Goal: Navigation & Orientation: Understand site structure

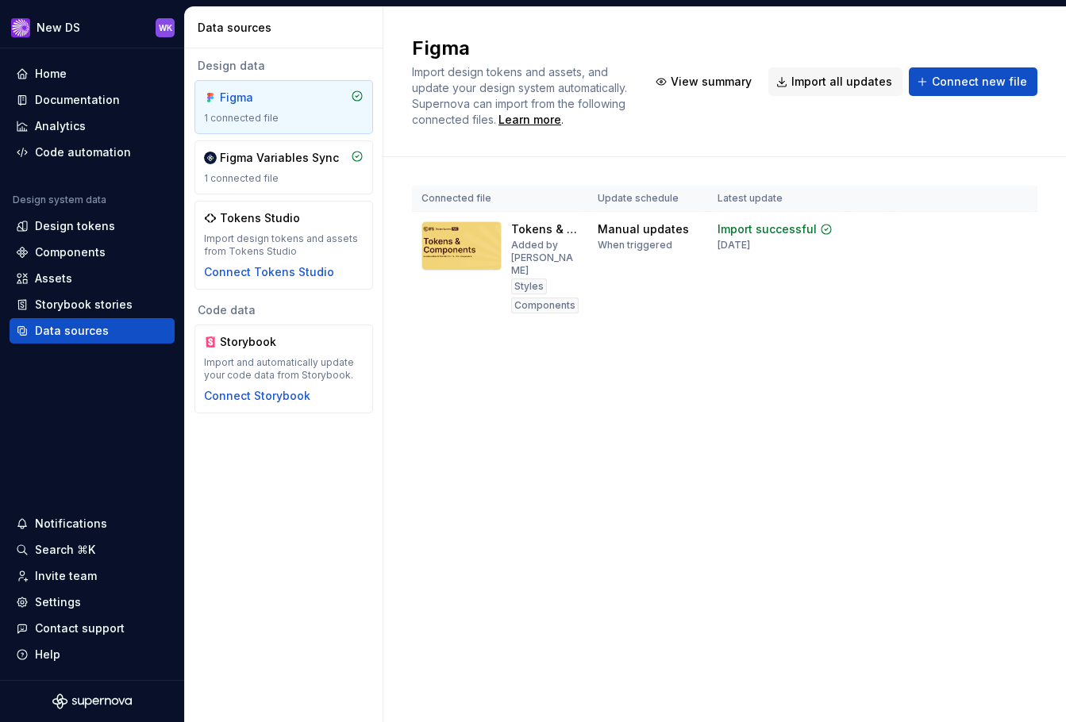
click at [511, 171] on div "Connected file Update schedule Latest update Tokens & Components Added by [PERS…" at bounding box center [724, 270] width 625 height 226
click at [38, 70] on div "Home" at bounding box center [51, 74] width 32 height 16
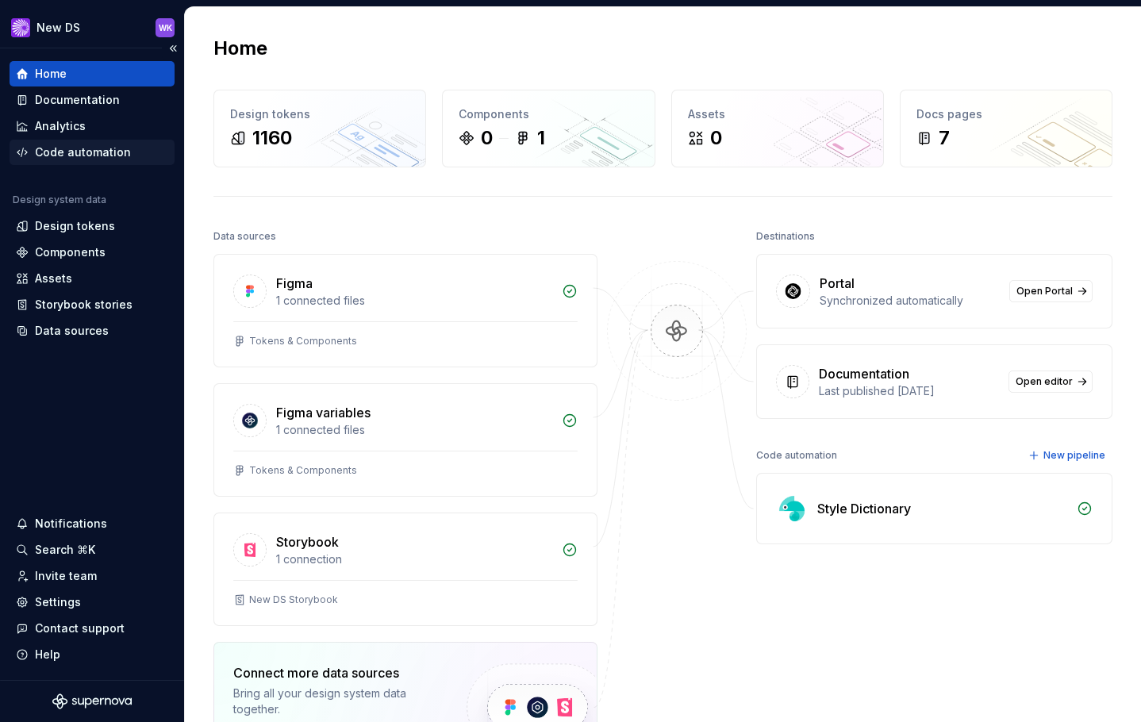
click at [87, 144] on div "Code automation" at bounding box center [92, 152] width 165 height 25
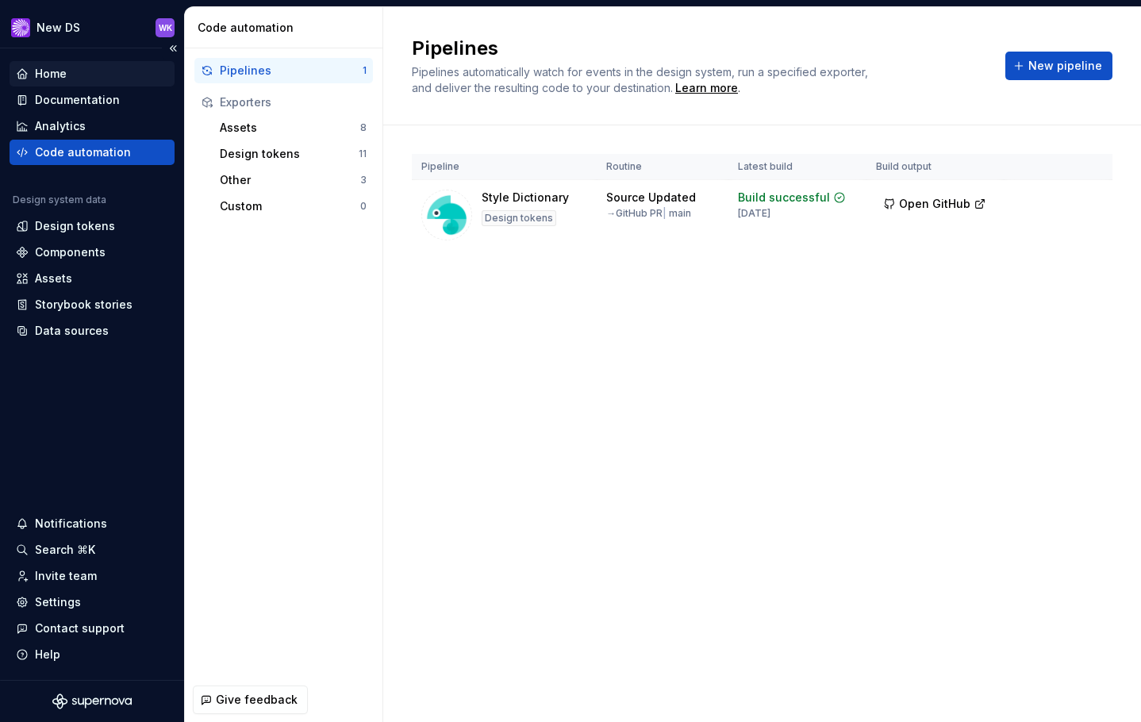
click at [76, 80] on div "Home" at bounding box center [92, 74] width 152 height 16
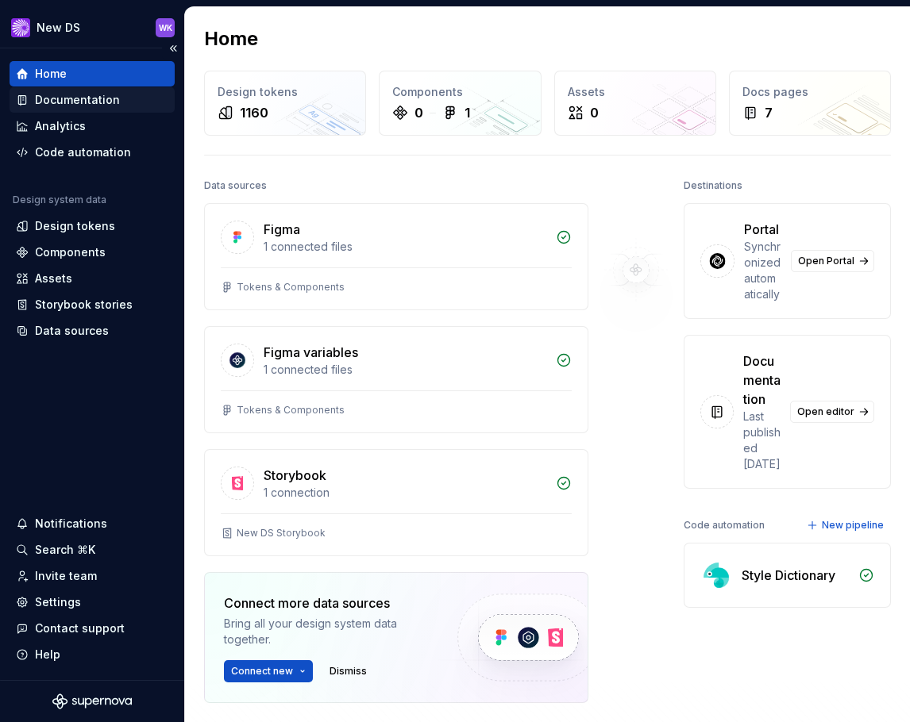
click at [66, 102] on div "Documentation" at bounding box center [77, 100] width 85 height 16
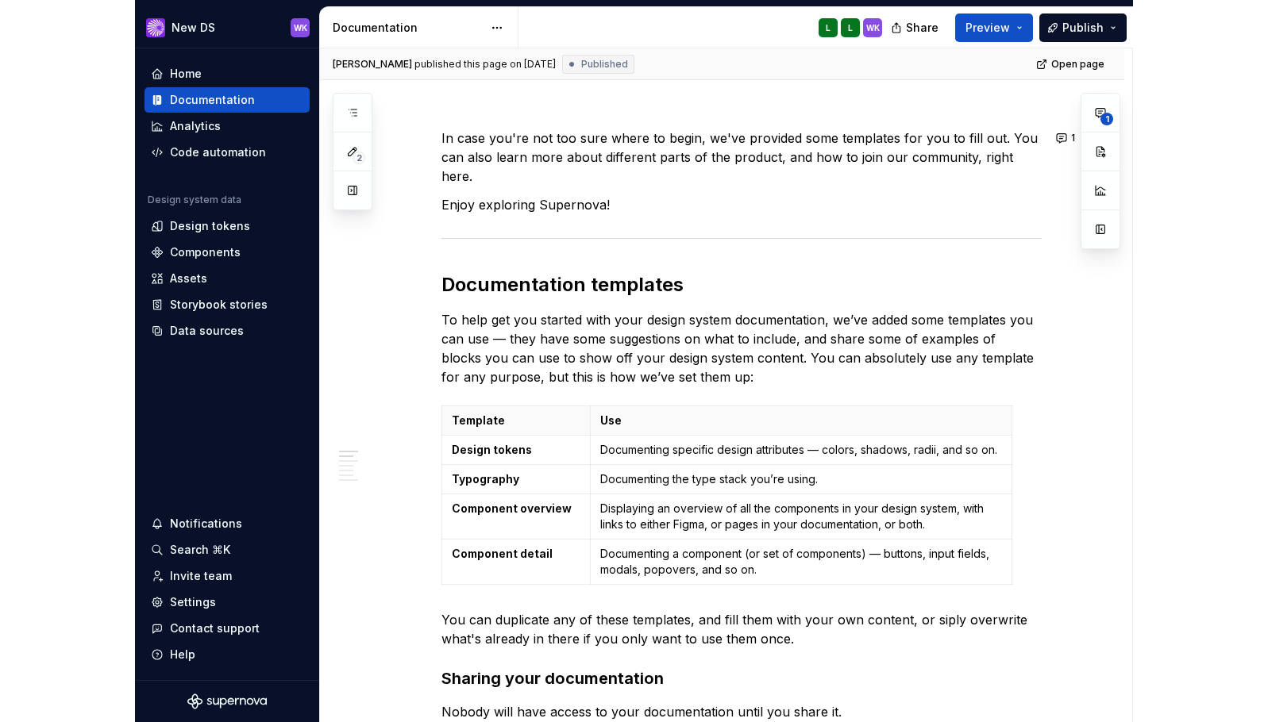
scroll to position [79, 0]
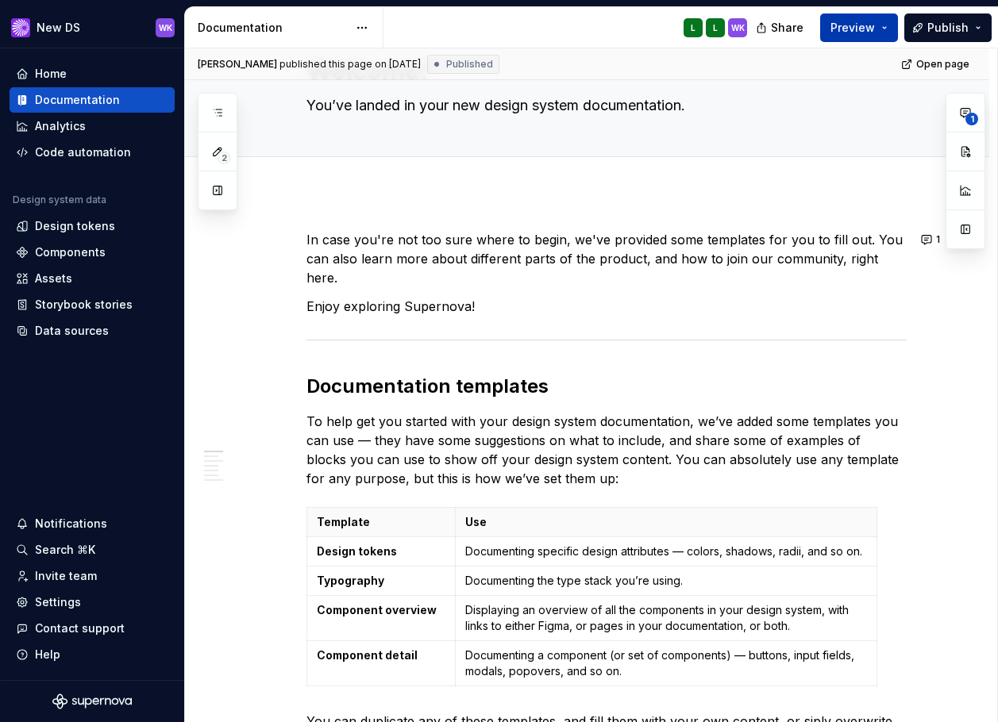
click at [893, 24] on button "Preview" at bounding box center [859, 27] width 78 height 29
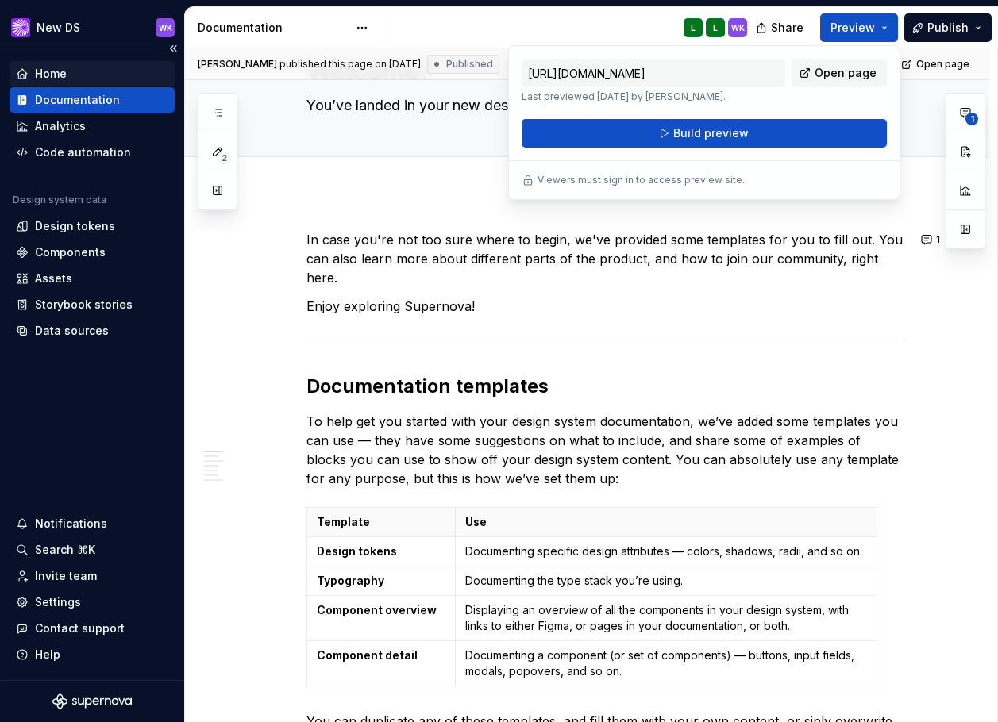
click at [83, 75] on div "Home" at bounding box center [92, 74] width 152 height 16
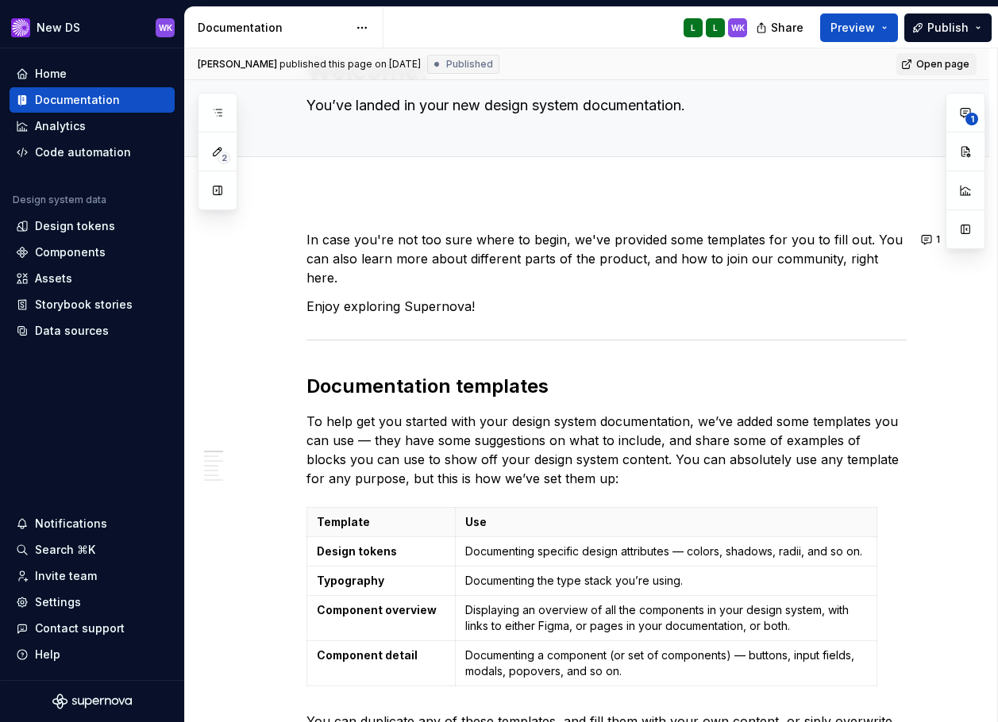
type textarea "*"
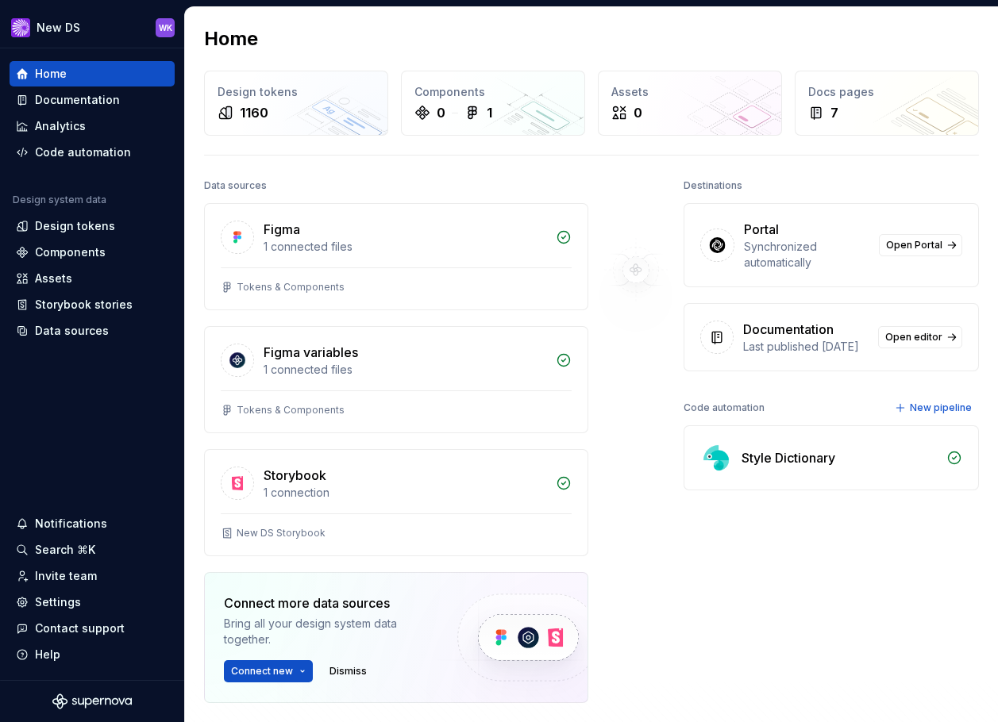
click at [627, 394] on div at bounding box center [635, 479] width 95 height 608
click at [634, 371] on div at bounding box center [635, 479] width 95 height 608
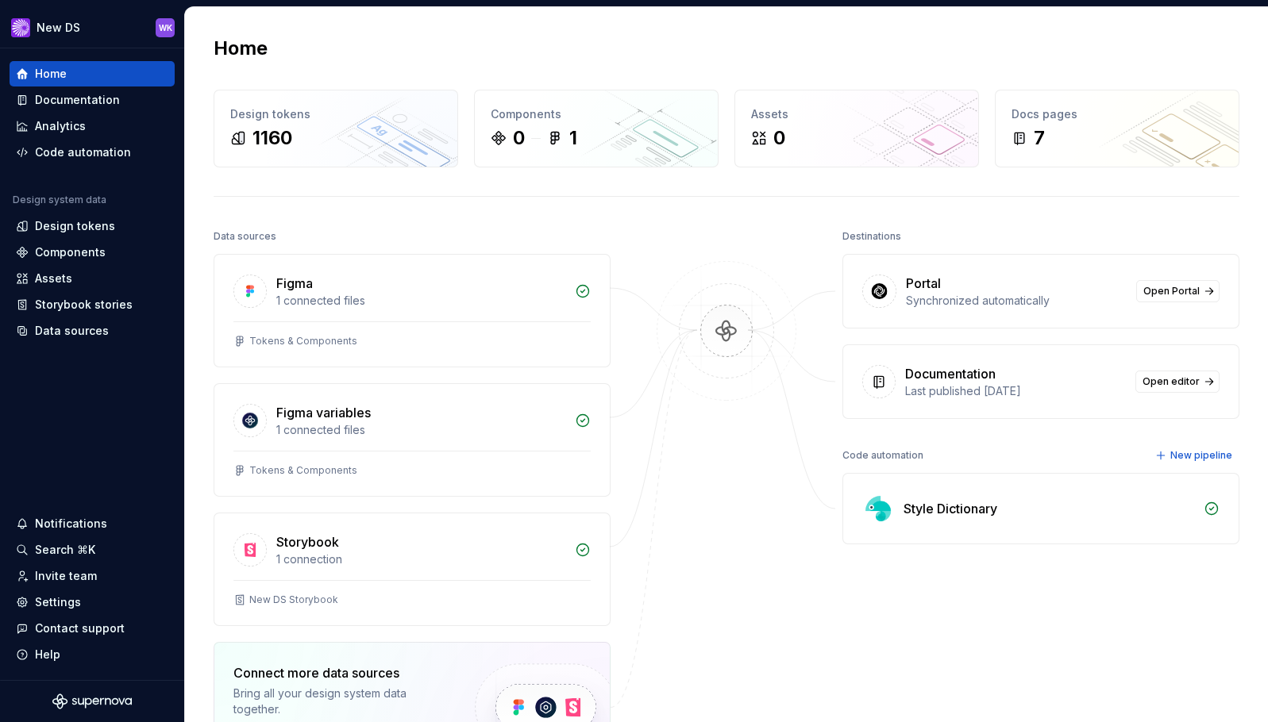
click at [717, 333] on img at bounding box center [726, 347] width 154 height 172
click at [717, 334] on img at bounding box center [726, 347] width 154 height 172
click at [720, 325] on img at bounding box center [726, 347] width 154 height 172
click at [418, 558] on div "1 connection" at bounding box center [420, 560] width 289 height 16
